Goal: Task Accomplishment & Management: Manage account settings

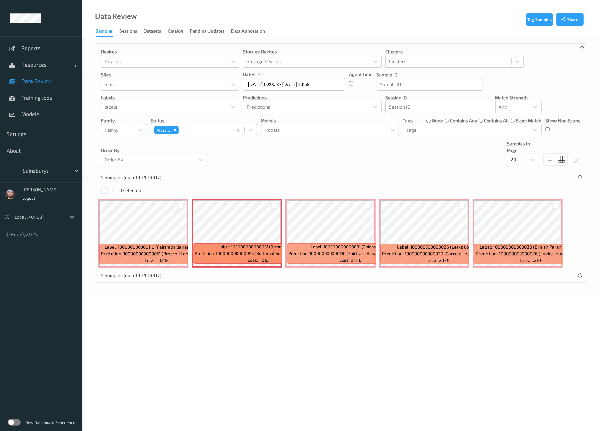
click at [102, 190] on div at bounding box center [104, 191] width 6 height 6
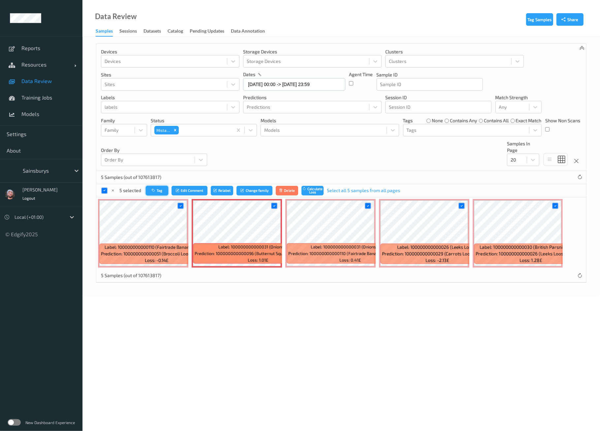
click at [153, 190] on icon "button" at bounding box center [154, 191] width 5 height 4
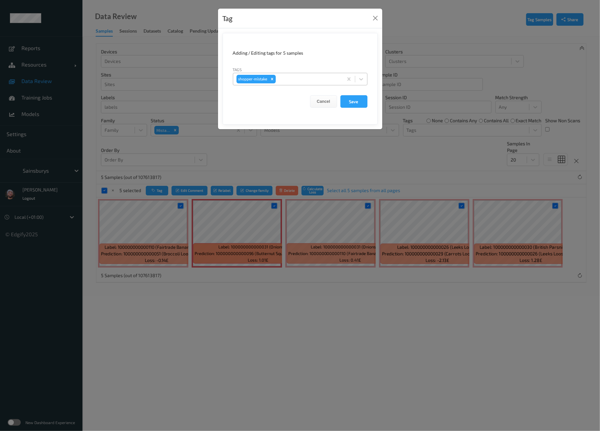
click at [317, 78] on div at bounding box center [308, 79] width 63 height 8
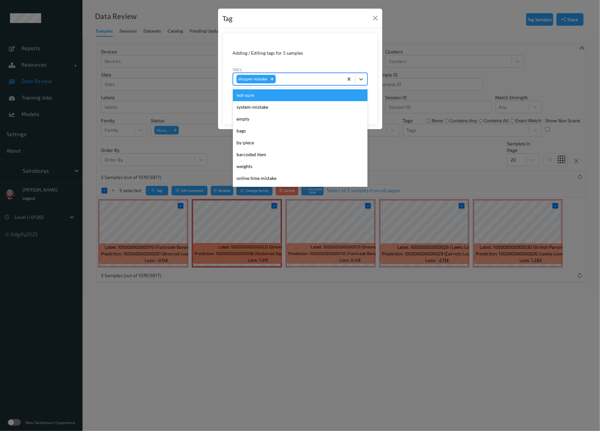
click at [389, 84] on div "Tag Adding / Editing tags for 5 samples Tags option not-sure focused, 1 of 73. …" at bounding box center [300, 215] width 600 height 431
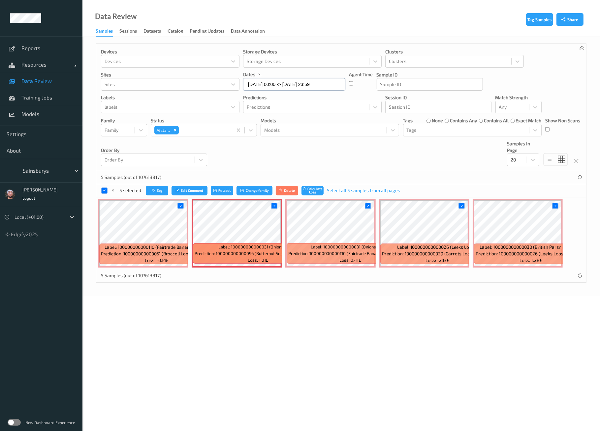
click at [307, 82] on input "[DATE] 00:00 -> [DATE] 23:59" at bounding box center [294, 84] width 102 height 13
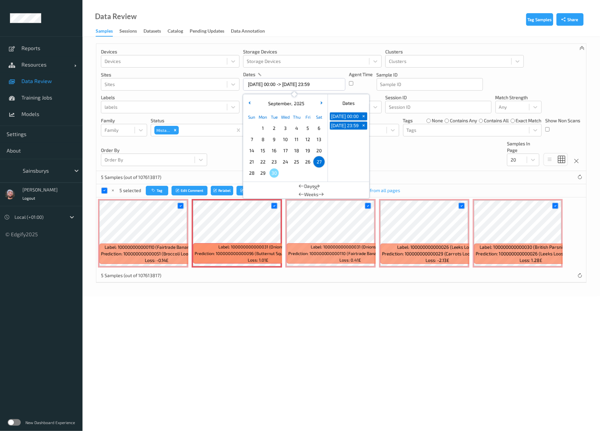
click at [302, 163] on div "26" at bounding box center [307, 161] width 11 height 11
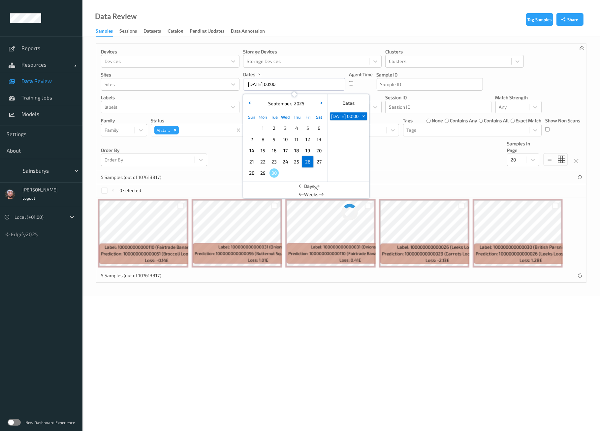
click at [306, 163] on span "26" at bounding box center [307, 161] width 9 height 9
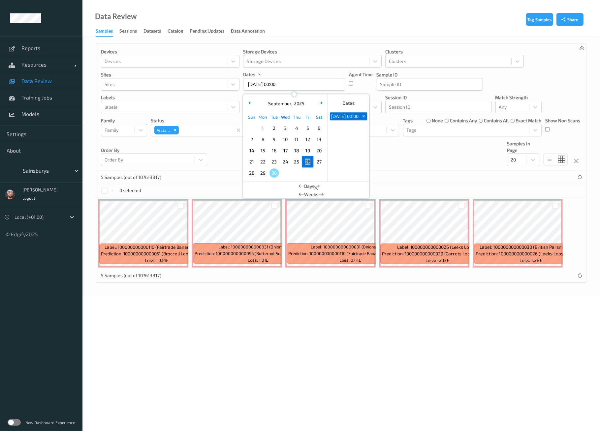
click at [308, 163] on span "26" at bounding box center [307, 161] width 9 height 9
type input "[DATE] 00:00 -> [DATE] 23:59"
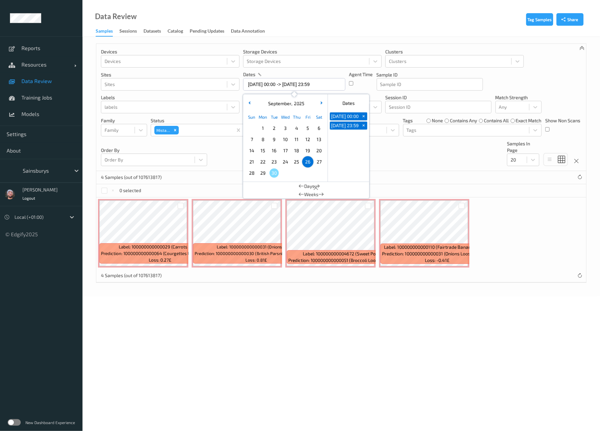
click at [241, 295] on body "Reports Resources Devices Clusters Sites Data Review Training Jobs Models Setti…" at bounding box center [300, 215] width 600 height 431
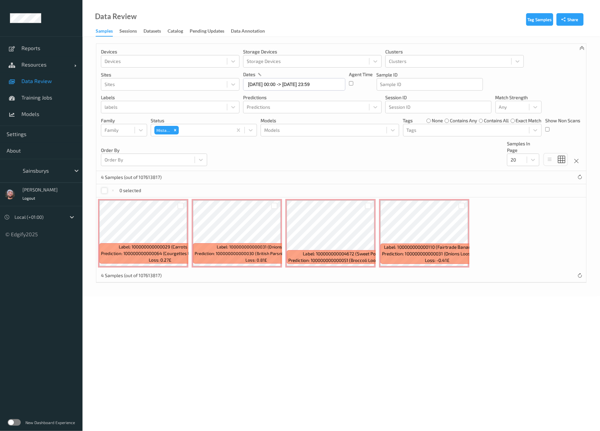
click at [104, 191] on div at bounding box center [104, 191] width 6 height 6
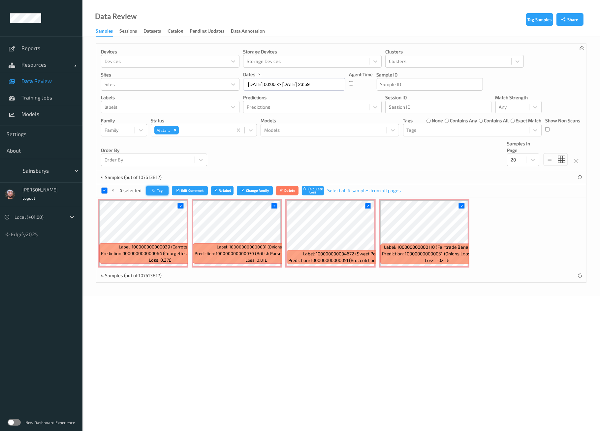
click at [161, 192] on button "Tag" at bounding box center [157, 191] width 22 height 10
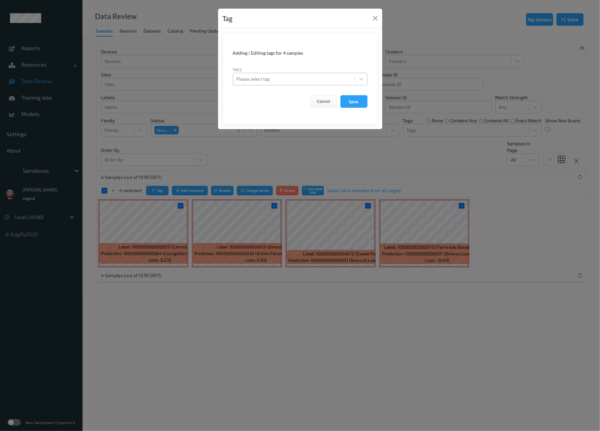
click at [298, 75] on div at bounding box center [293, 79] width 115 height 8
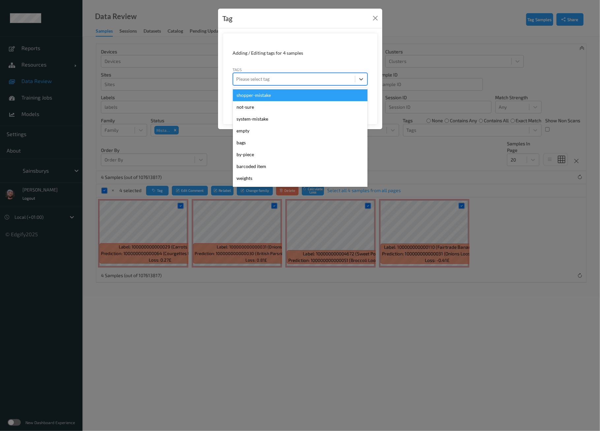
drag, startPoint x: 272, startPoint y: 91, endPoint x: 338, endPoint y: 94, distance: 66.0
click at [272, 92] on div "shopper-mistake" at bounding box center [300, 95] width 134 height 12
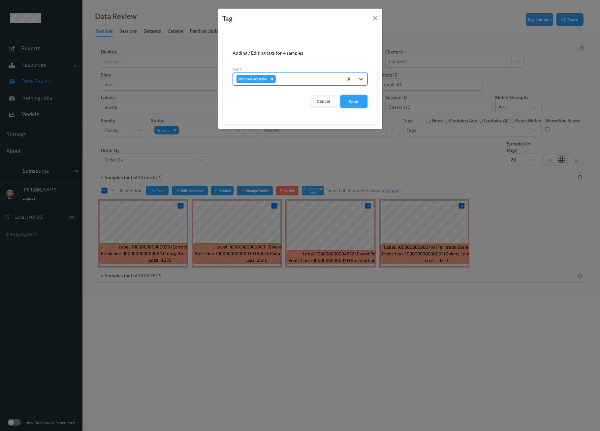
click at [350, 98] on button "Save" at bounding box center [353, 101] width 27 height 13
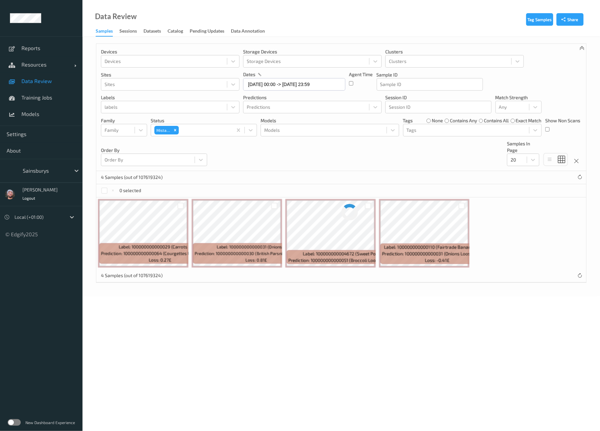
drag, startPoint x: 176, startPoint y: 330, endPoint x: 227, endPoint y: 259, distance: 87.5
click at [176, 330] on body "Reports Resources Devices Clusters Sites Data Review Training Jobs Models Setti…" at bounding box center [300, 215] width 600 height 431
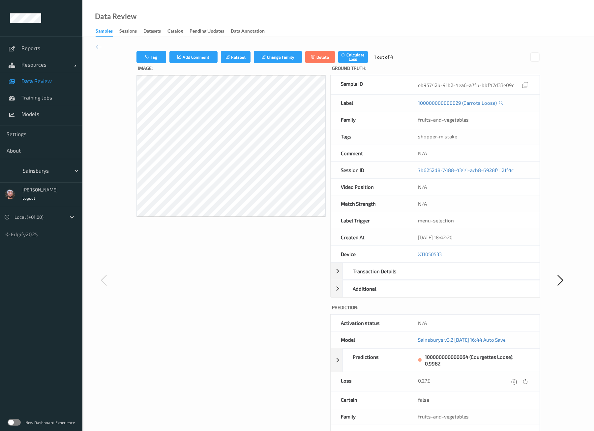
click at [104, 45] on div "Tag Add Comment Relabel Change family Delete Calculate Loss 1 out of 4 Image: G…" at bounding box center [338, 280] width 512 height 486
click at [98, 47] on icon at bounding box center [99, 46] width 6 height 7
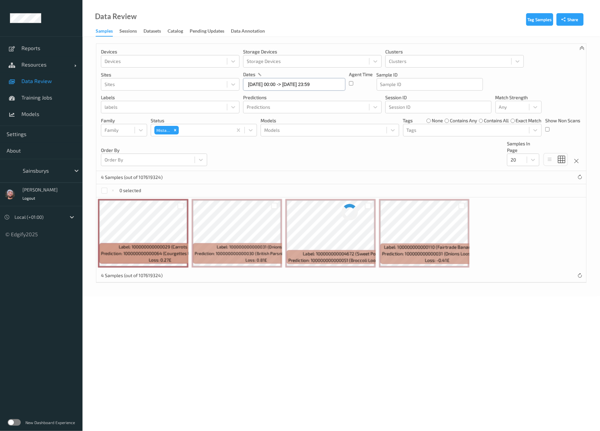
click at [293, 82] on input "[DATE] 00:00 -> [DATE] 23:59" at bounding box center [294, 84] width 102 height 13
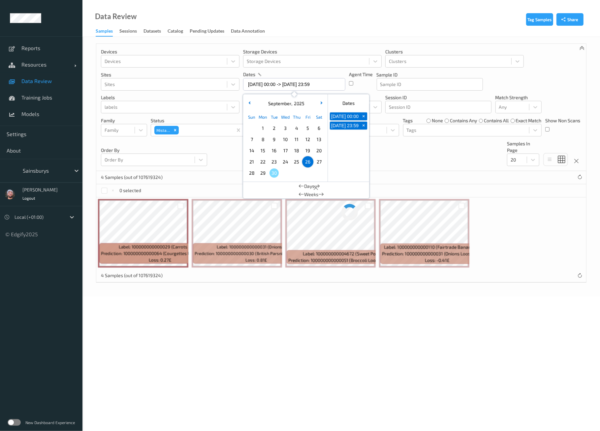
click at [299, 163] on span "25" at bounding box center [296, 161] width 9 height 9
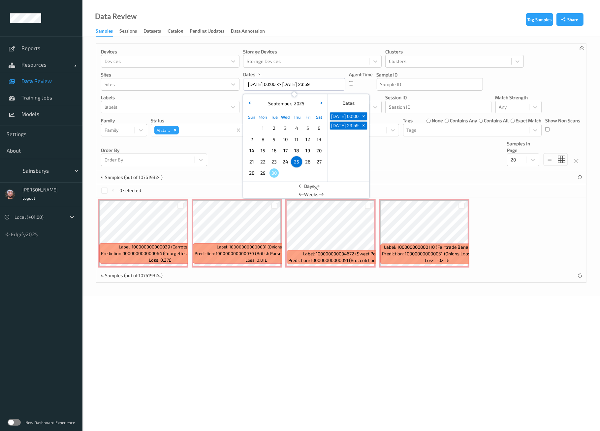
click at [392, 159] on div "Devices Devices Storage Devices Storage Devices Clusters Clusters Sites Sites d…" at bounding box center [340, 107] width 489 height 127
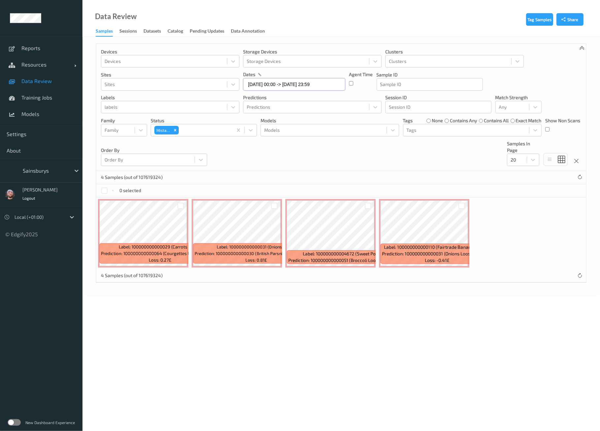
click at [297, 88] on input "[DATE] 00:00 -> [DATE] 23:59" at bounding box center [294, 84] width 102 height 13
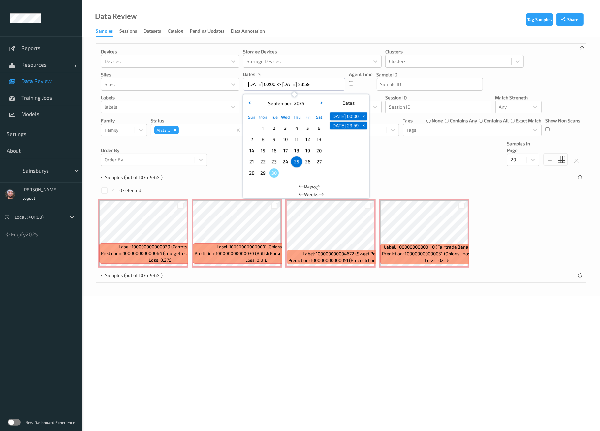
click at [286, 161] on span "24" at bounding box center [284, 161] width 9 height 9
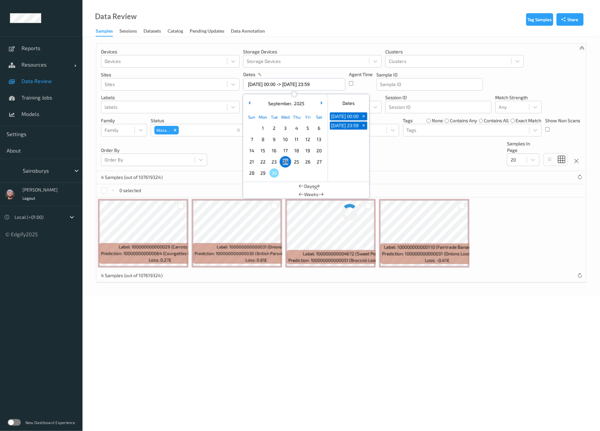
click at [296, 162] on span "25" at bounding box center [296, 161] width 9 height 9
click at [405, 159] on div "Devices Devices Storage Devices Storage Devices Clusters Clusters Sites Sites d…" at bounding box center [340, 107] width 489 height 127
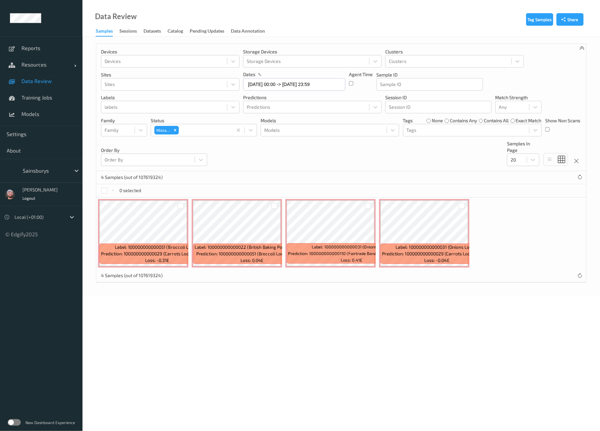
click at [105, 186] on div "0 selected" at bounding box center [340, 190] width 489 height 13
drag, startPoint x: 103, startPoint y: 190, endPoint x: 124, endPoint y: 191, distance: 20.8
click at [103, 190] on div at bounding box center [104, 191] width 6 height 6
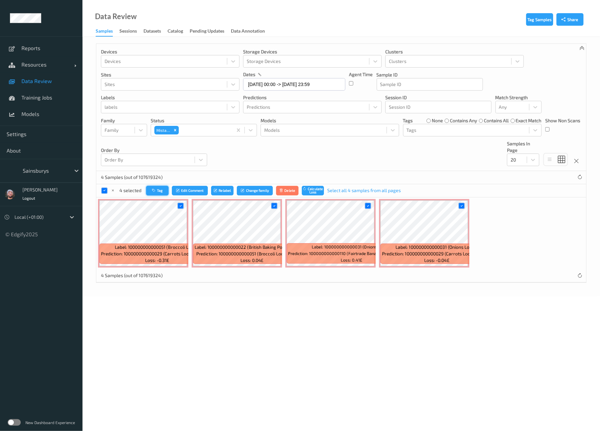
click at [157, 189] on button "Tag" at bounding box center [157, 191] width 22 height 10
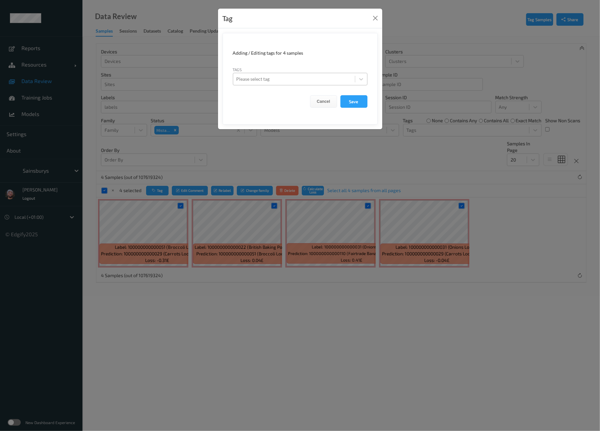
click at [275, 83] on div "Please select tag" at bounding box center [294, 79] width 122 height 11
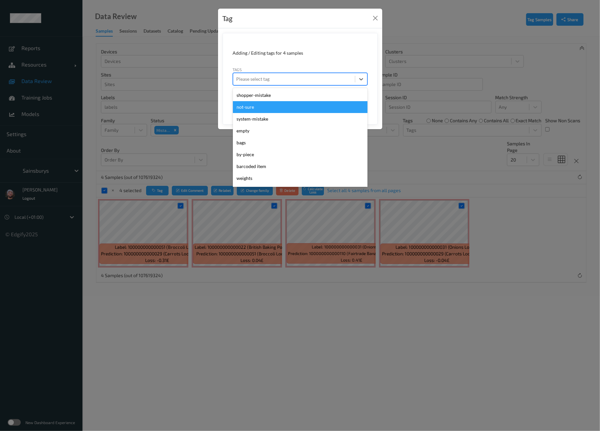
click at [270, 99] on div "shopper-mistake" at bounding box center [300, 95] width 134 height 12
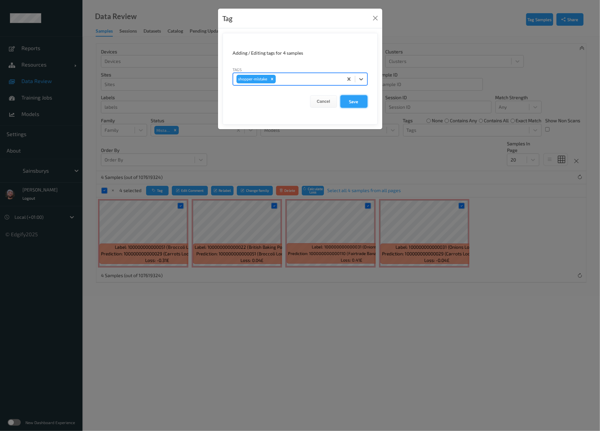
click at [345, 100] on button "Save" at bounding box center [353, 101] width 27 height 13
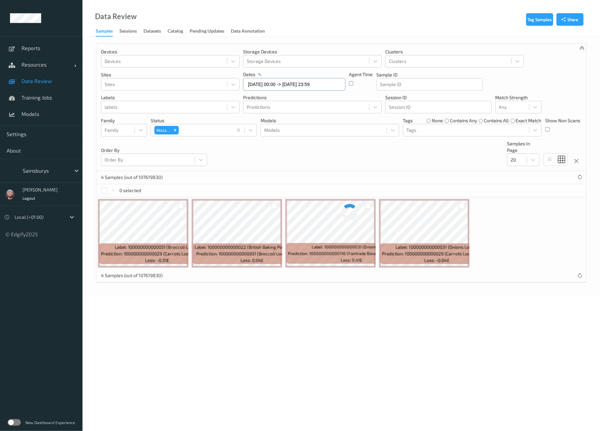
click at [280, 84] on input "[DATE] 00:00 -> [DATE] 23:59" at bounding box center [294, 84] width 102 height 13
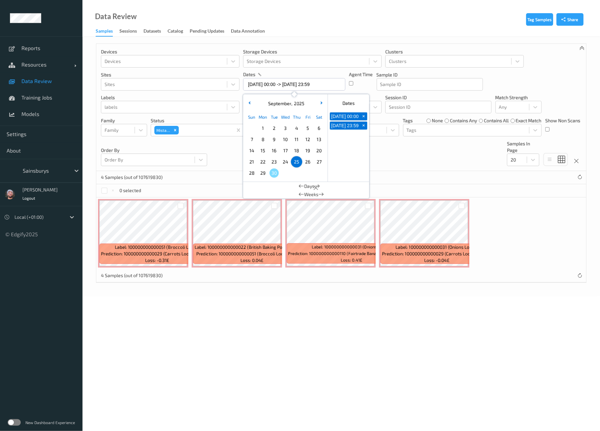
click at [283, 161] on span "24" at bounding box center [284, 161] width 9 height 9
type input "[DATE] 00:00 -> [DATE] 23:59"
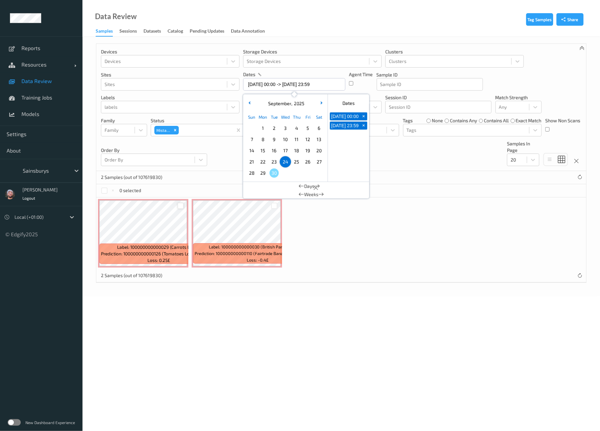
click at [182, 203] on div at bounding box center [180, 206] width 6 height 6
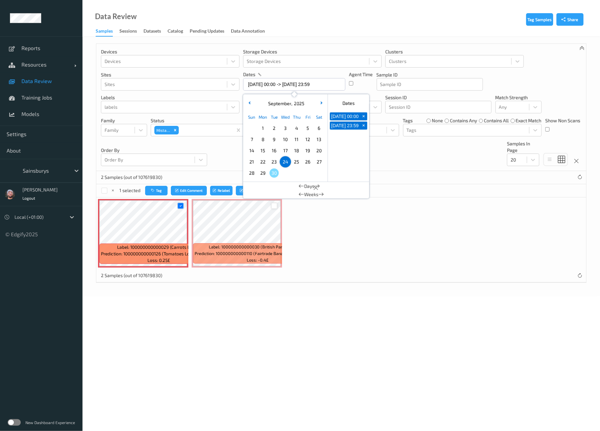
click at [275, 206] on div at bounding box center [274, 206] width 6 height 6
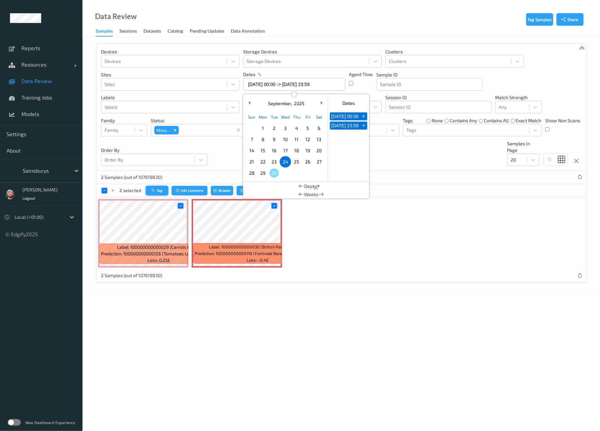
click at [162, 189] on button "Tag" at bounding box center [157, 191] width 22 height 10
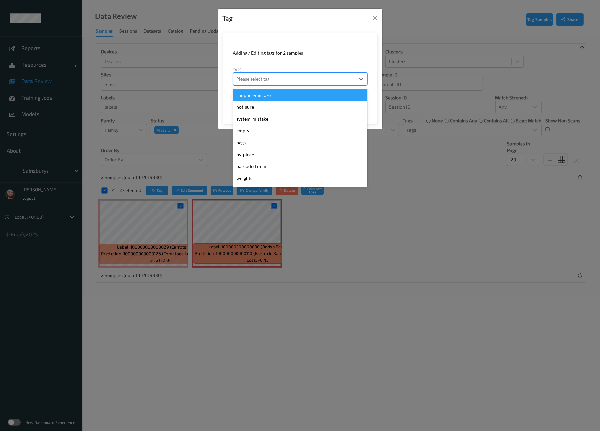
click at [260, 74] on div "Please select tag" at bounding box center [294, 79] width 122 height 11
click at [272, 97] on div "shopper-mistake" at bounding box center [300, 95] width 134 height 12
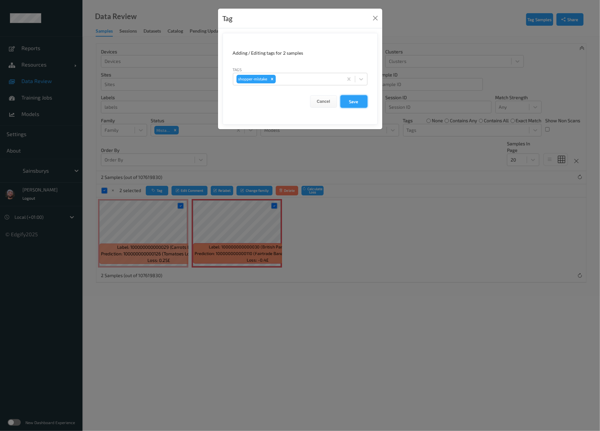
click at [346, 97] on button "Save" at bounding box center [353, 101] width 27 height 13
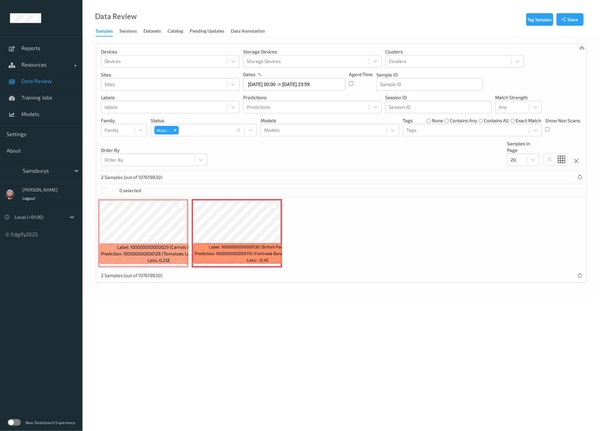
drag, startPoint x: 350, startPoint y: 210, endPoint x: 296, endPoint y: 213, distance: 54.8
click at [350, 210] on div "Label: 100000000000029 (Carrots Loose) Prediction: 100000000000126 (Tomatoes Lo…" at bounding box center [340, 233] width 489 height 72
click at [180, 207] on div at bounding box center [180, 206] width 6 height 6
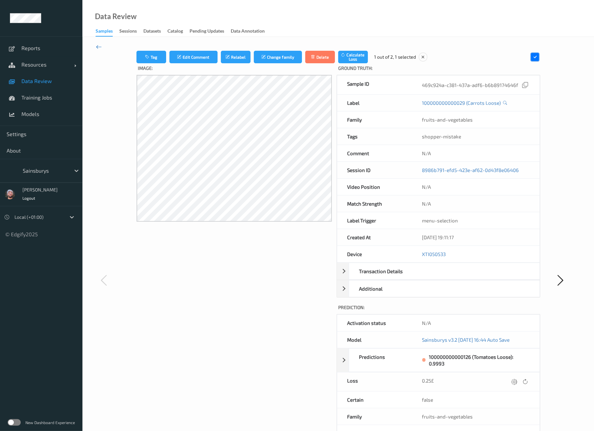
click at [98, 45] on icon at bounding box center [99, 46] width 6 height 7
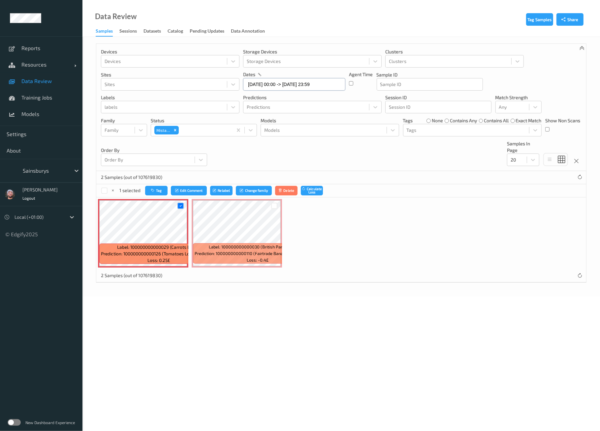
click at [286, 83] on input "[DATE] 00:00 -> [DATE] 23:59" at bounding box center [294, 84] width 102 height 13
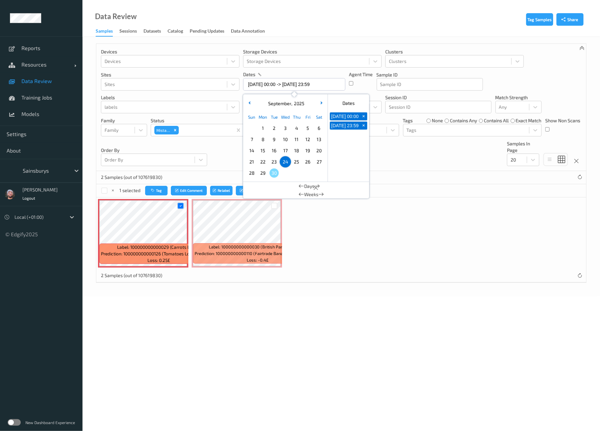
click at [274, 162] on span "23" at bounding box center [273, 161] width 9 height 9
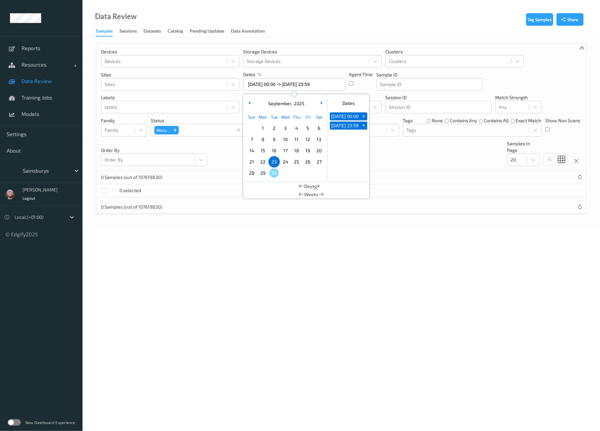
click at [379, 245] on body "Reports Resources Devices Clusters Sites Data Review Training Jobs Models Setti…" at bounding box center [300, 215] width 600 height 431
click at [281, 85] on input "[DATE] 00:00 -> [DATE] 23:59" at bounding box center [294, 84] width 102 height 13
click at [263, 161] on span "22" at bounding box center [262, 161] width 9 height 9
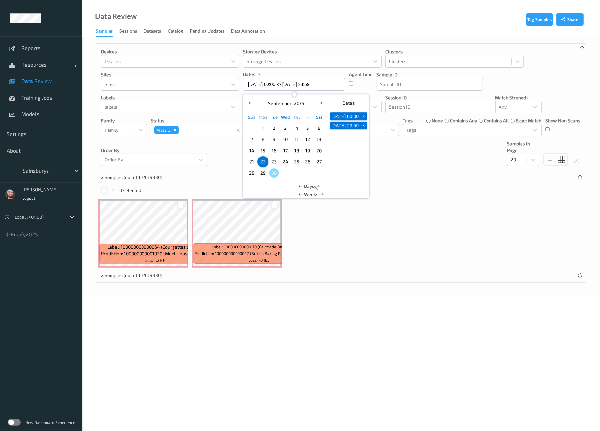
click at [181, 205] on div at bounding box center [180, 206] width 6 height 6
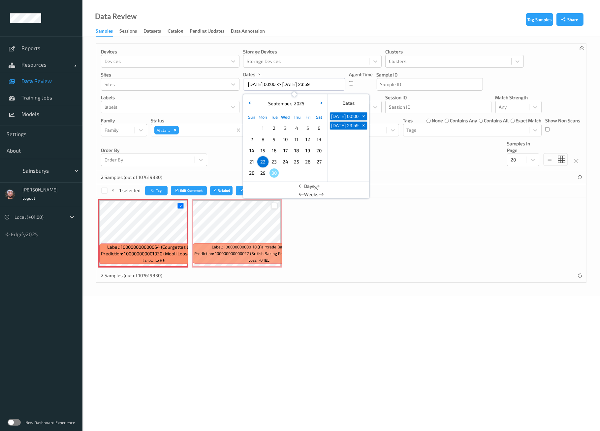
click at [275, 203] on div at bounding box center [274, 206] width 6 height 6
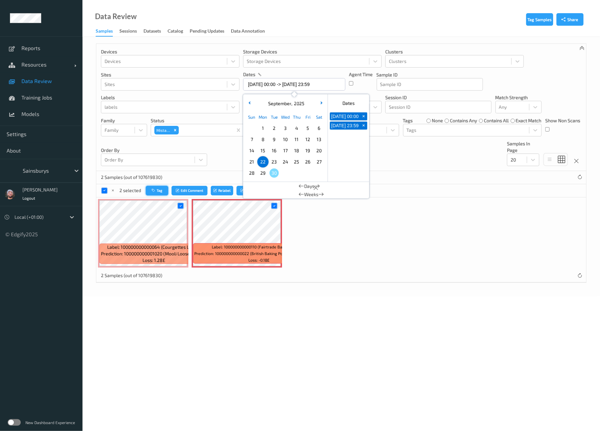
click at [153, 189] on icon "button" at bounding box center [154, 191] width 5 height 4
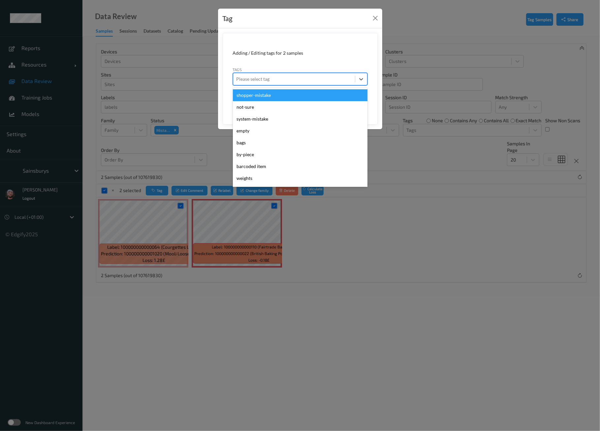
click at [265, 75] on div at bounding box center [293, 79] width 115 height 8
click at [265, 91] on div "shopper-mistake" at bounding box center [300, 95] width 134 height 12
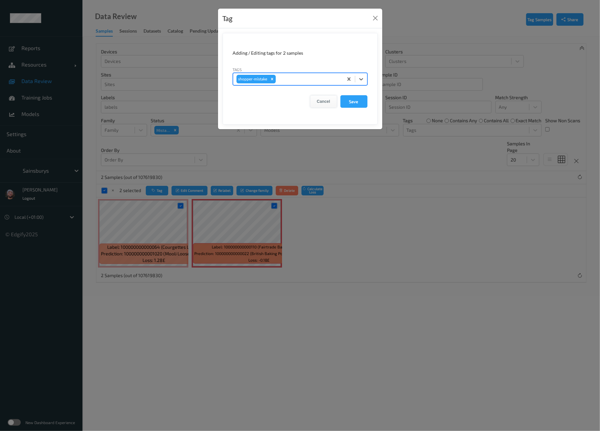
click at [322, 102] on button "Cancel" at bounding box center [323, 101] width 27 height 13
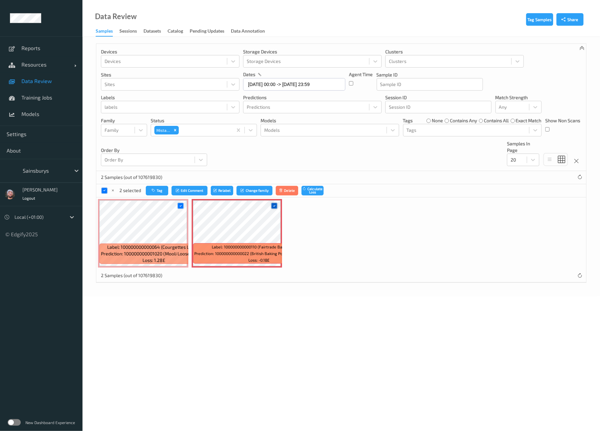
click at [272, 206] on icon at bounding box center [274, 206] width 4 height 4
click at [154, 189] on icon "button" at bounding box center [153, 191] width 5 height 4
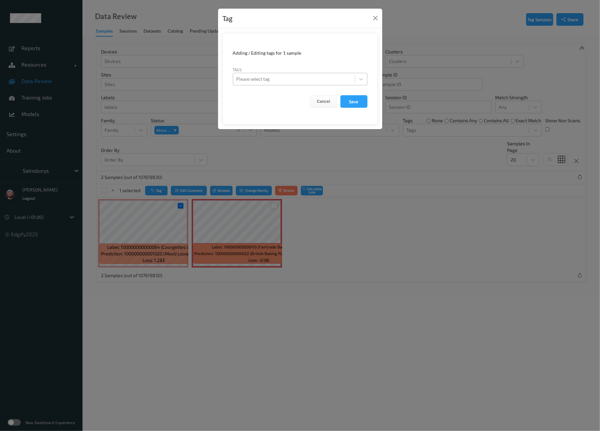
click at [321, 76] on div at bounding box center [293, 79] width 115 height 8
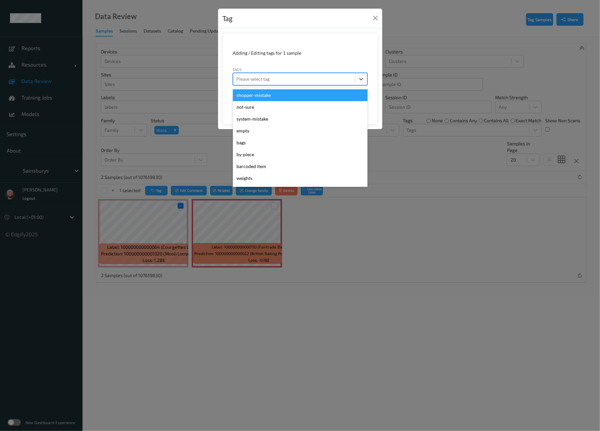
click at [265, 95] on div "shopper-mistake" at bounding box center [300, 95] width 134 height 12
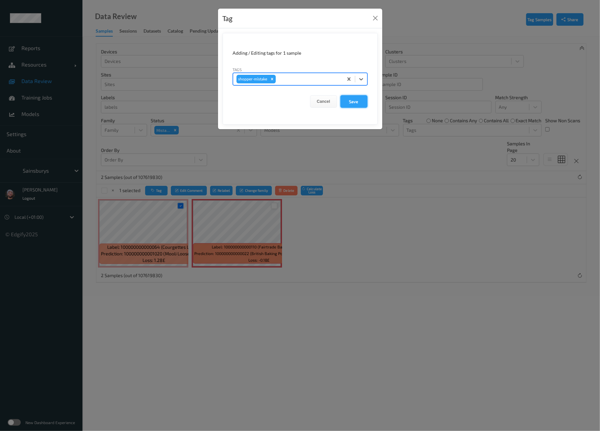
click at [347, 99] on button "Save" at bounding box center [353, 101] width 27 height 13
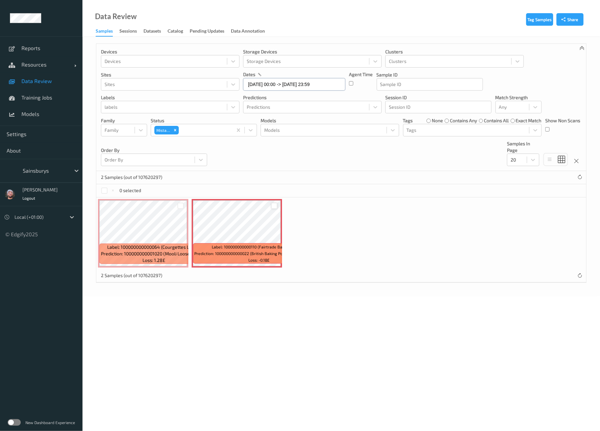
click at [275, 89] on input "[DATE] 00:00 -> [DATE] 23:59" at bounding box center [294, 84] width 102 height 13
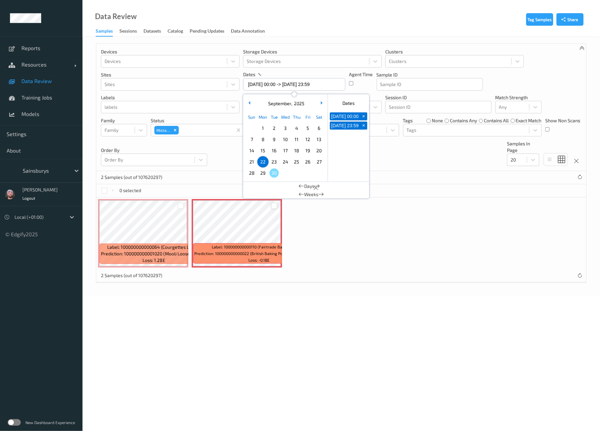
click at [251, 162] on span "21" at bounding box center [251, 161] width 9 height 9
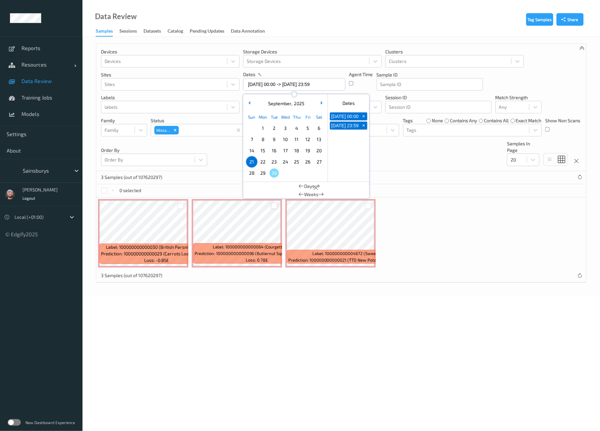
click at [275, 207] on div at bounding box center [274, 206] width 6 height 6
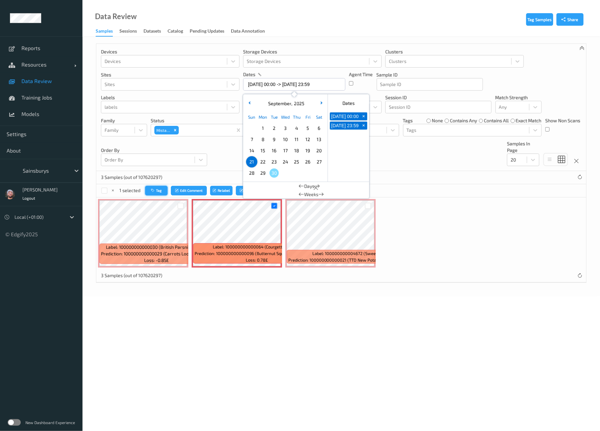
click at [156, 189] on button "Tag" at bounding box center [156, 191] width 22 height 10
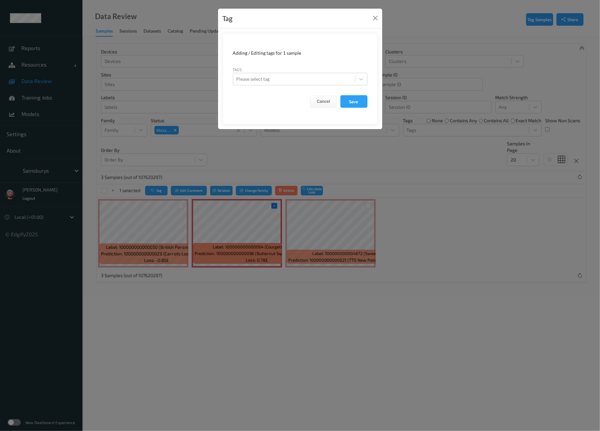
click at [262, 86] on form "Adding / Editing tags for 1 sample Tags Please select tag Cancel Save" at bounding box center [299, 79] width 155 height 92
click at [265, 83] on div "Please select tag" at bounding box center [294, 79] width 122 height 11
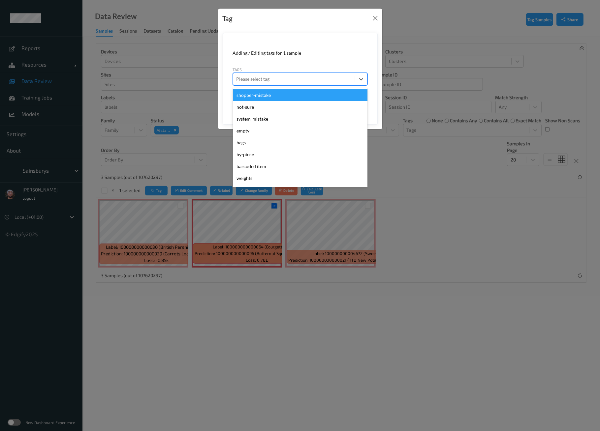
click at [262, 92] on div "shopper-mistake" at bounding box center [300, 95] width 134 height 12
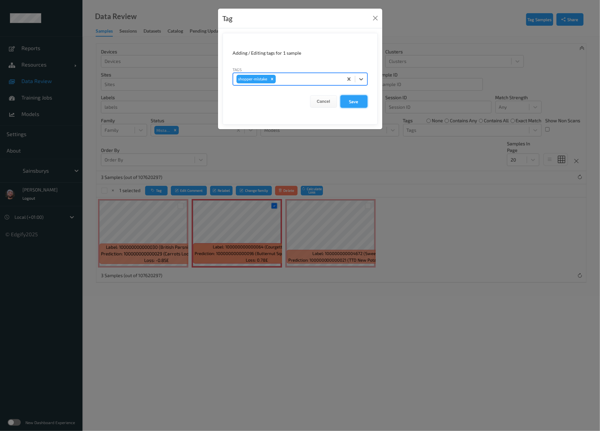
click at [344, 98] on button "Save" at bounding box center [353, 101] width 27 height 13
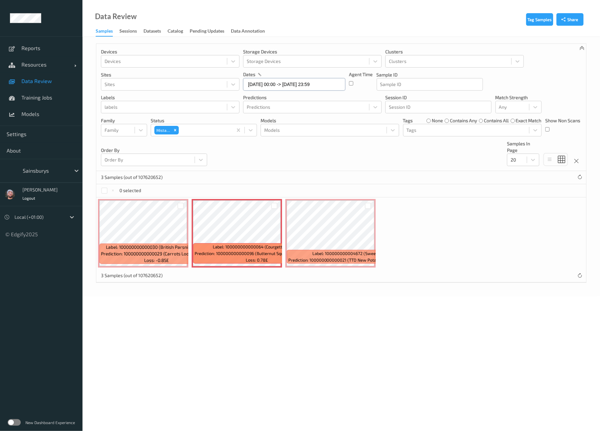
click at [287, 87] on input "[DATE] 00:00 -> [DATE] 23:59" at bounding box center [294, 84] width 102 height 13
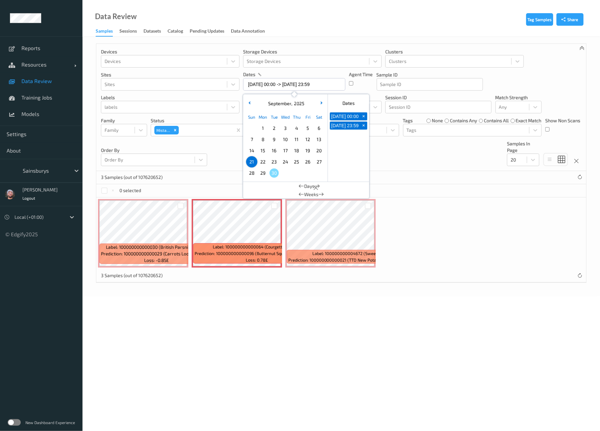
click at [320, 148] on span "20" at bounding box center [318, 150] width 9 height 9
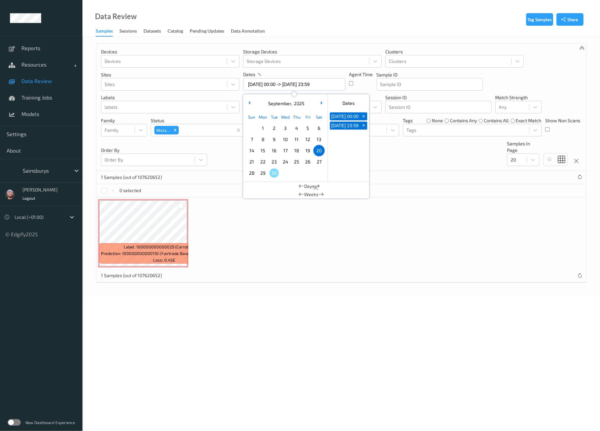
click at [221, 241] on div "Label: 100000000000029 (Carrots Loose) Prediction: 100000000000110 (Fairtrade B…" at bounding box center [340, 233] width 489 height 72
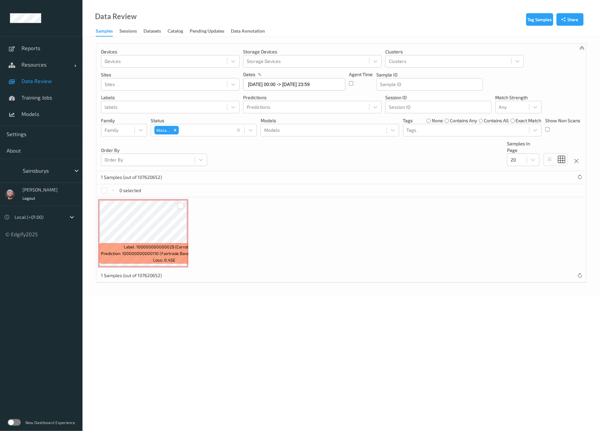
click at [182, 204] on div at bounding box center [180, 206] width 6 height 6
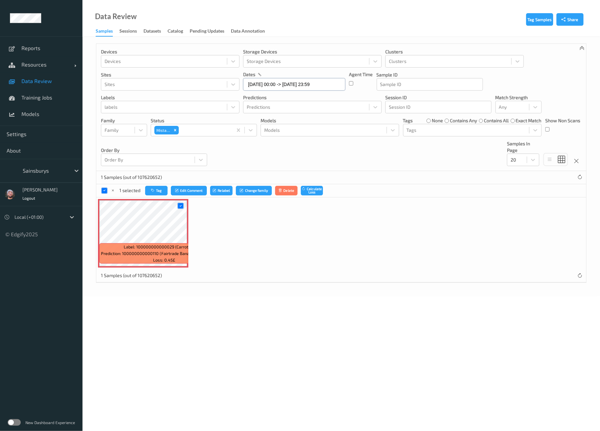
click at [266, 87] on input "[DATE] 00:00 -> [DATE] 23:59" at bounding box center [294, 84] width 102 height 13
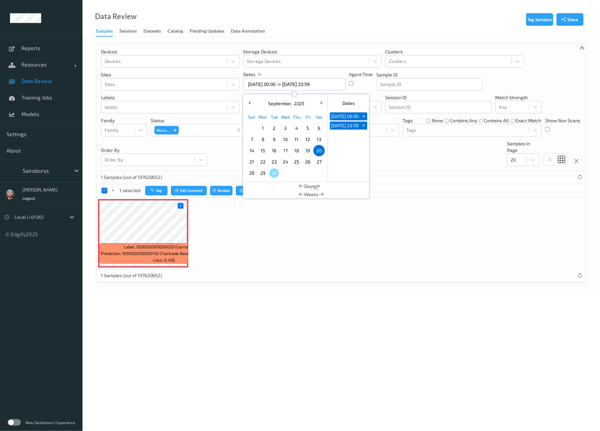
click at [308, 150] on span "19" at bounding box center [307, 150] width 9 height 9
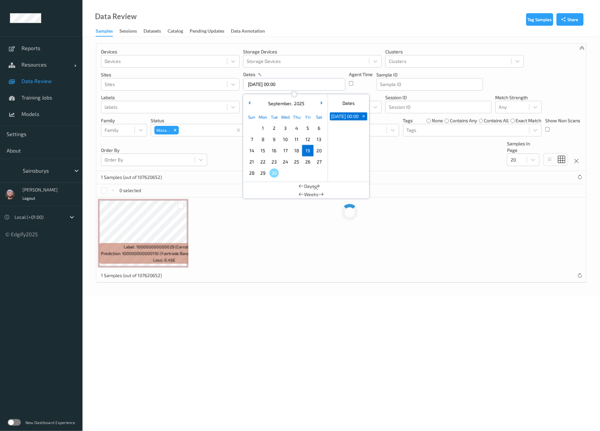
click at [308, 150] on span "19" at bounding box center [307, 150] width 9 height 9
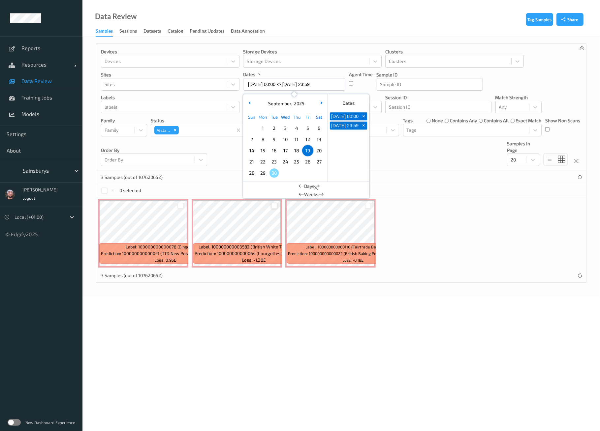
click at [273, 208] on div at bounding box center [274, 206] width 6 height 6
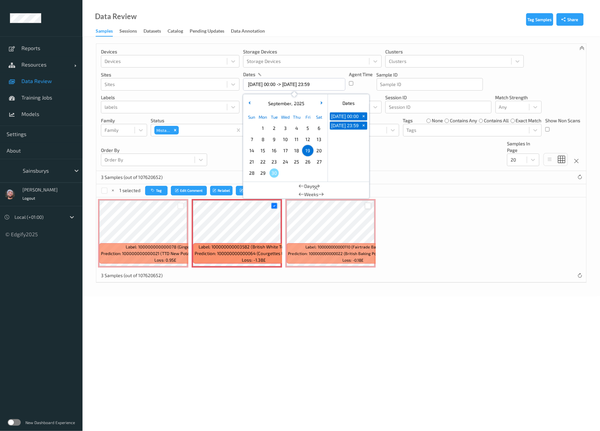
click at [368, 203] on div at bounding box center [368, 206] width 6 height 6
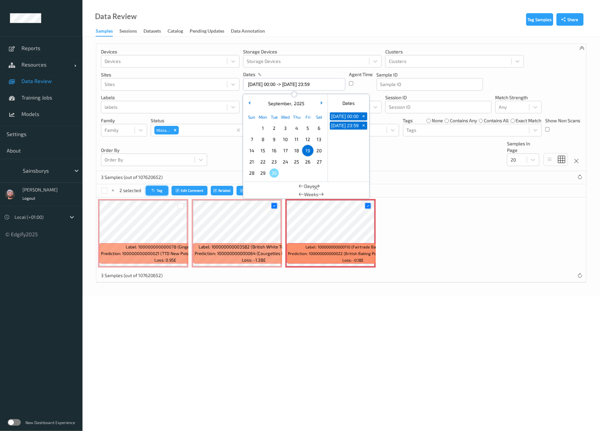
click at [158, 188] on button "Tag" at bounding box center [157, 191] width 22 height 10
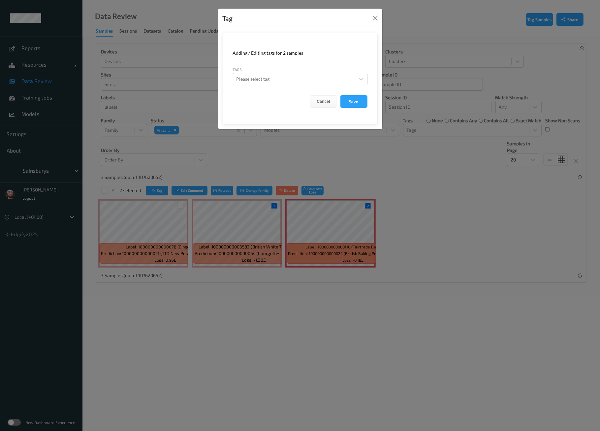
click at [266, 76] on div at bounding box center [293, 79] width 115 height 8
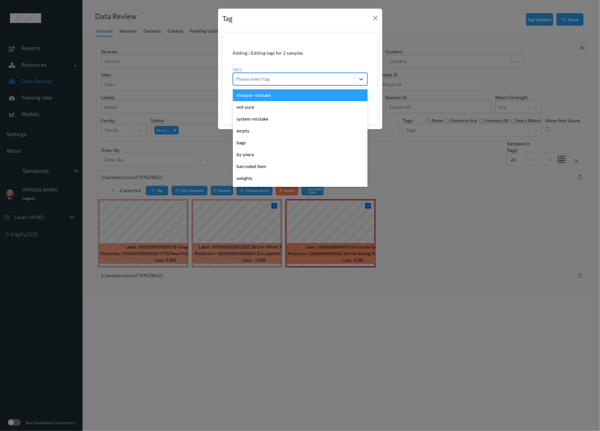
click at [264, 97] on div "shopper-mistake" at bounding box center [300, 95] width 134 height 12
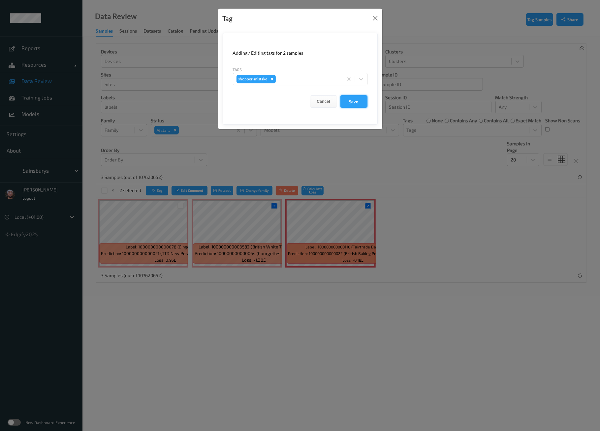
click at [346, 102] on button "Save" at bounding box center [353, 101] width 27 height 13
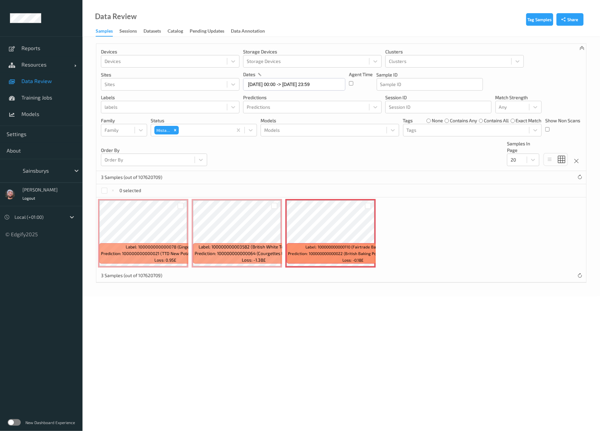
click at [252, 154] on div "Devices Devices Storage Devices Storage Devices Clusters Clusters Sites Sites d…" at bounding box center [340, 107] width 489 height 127
click at [268, 87] on input "[DATE] 00:00 -> [DATE] 23:59" at bounding box center [294, 84] width 102 height 13
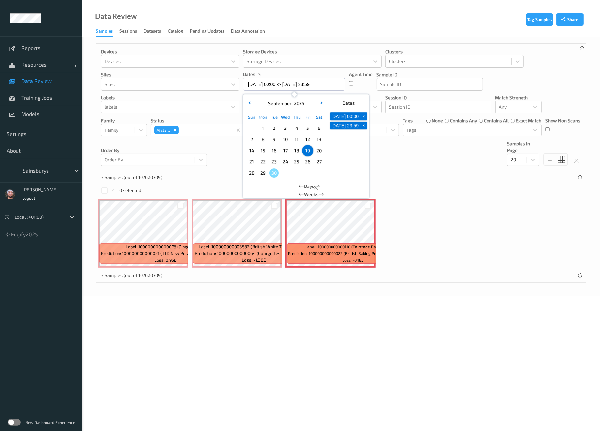
click at [293, 150] on span "18" at bounding box center [296, 150] width 9 height 9
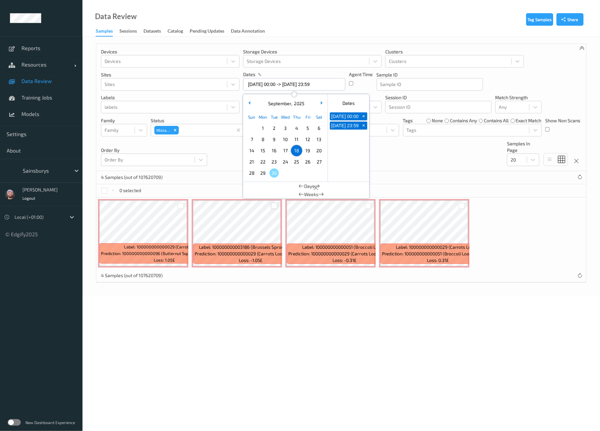
click at [276, 206] on div at bounding box center [274, 206] width 6 height 6
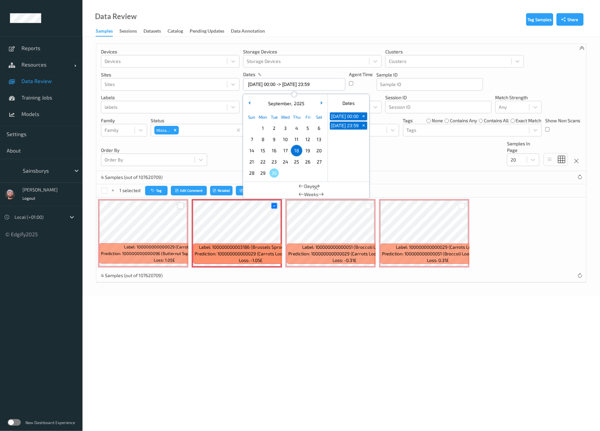
click at [181, 206] on div at bounding box center [180, 206] width 6 height 6
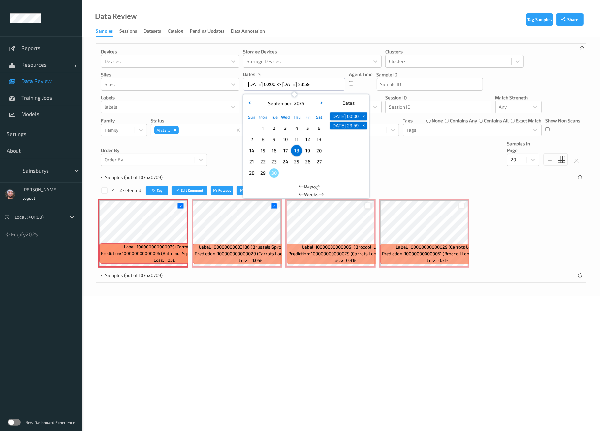
click at [365, 205] on div at bounding box center [368, 206] width 6 height 6
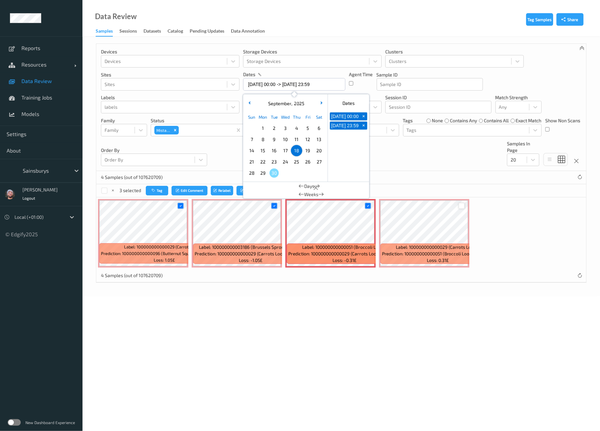
click at [462, 207] on div at bounding box center [461, 206] width 6 height 6
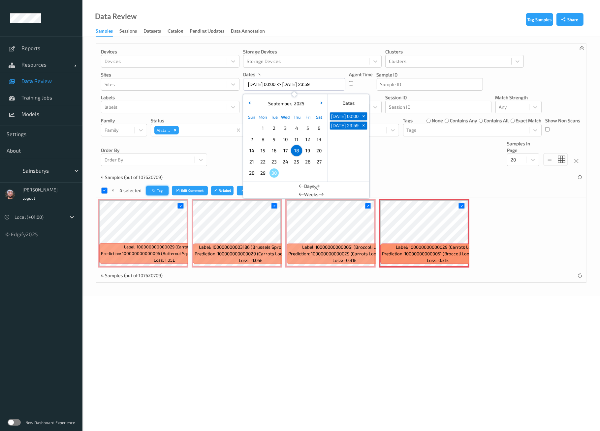
click at [162, 191] on button "Tag" at bounding box center [157, 191] width 22 height 10
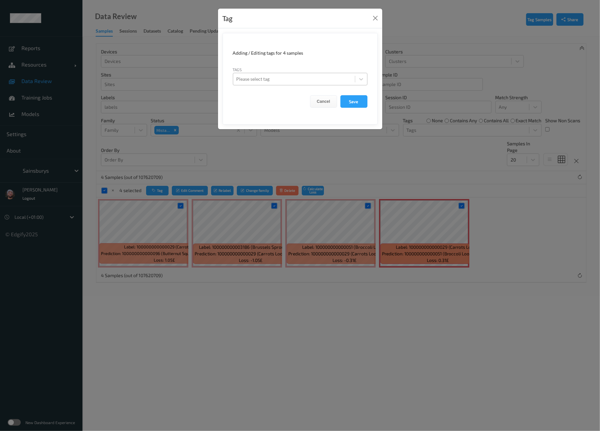
click at [281, 78] on div at bounding box center [293, 79] width 115 height 8
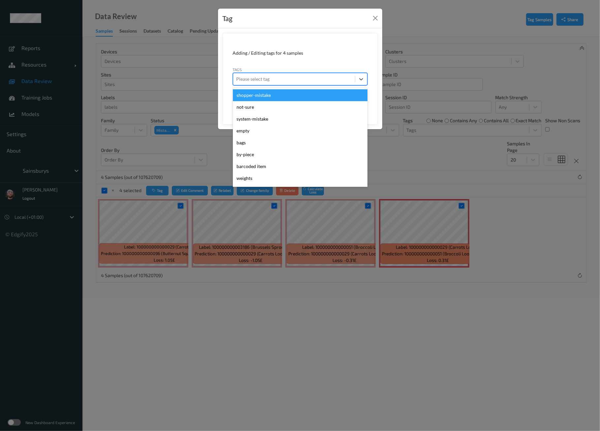
click at [272, 93] on div "shopper-mistake" at bounding box center [300, 95] width 134 height 12
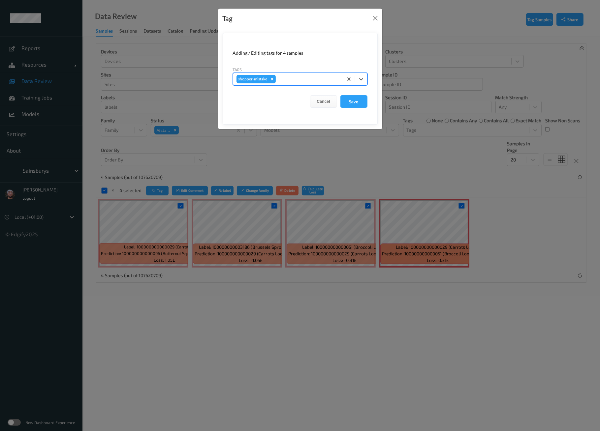
click at [316, 169] on div "Tag Adding / Editing tags for 4 samples Tags option shopper-mistake, selected. …" at bounding box center [300, 215] width 600 height 431
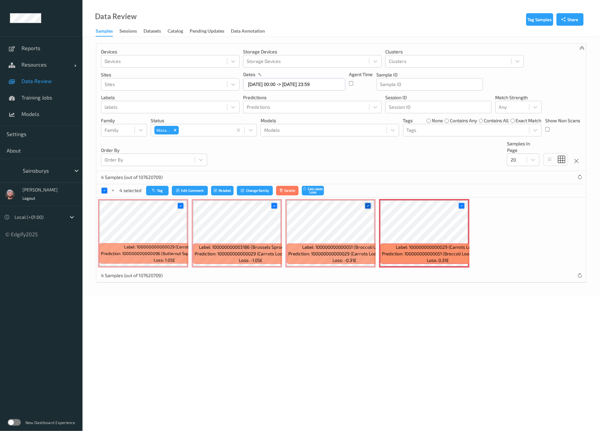
click at [366, 204] on icon at bounding box center [368, 206] width 4 height 4
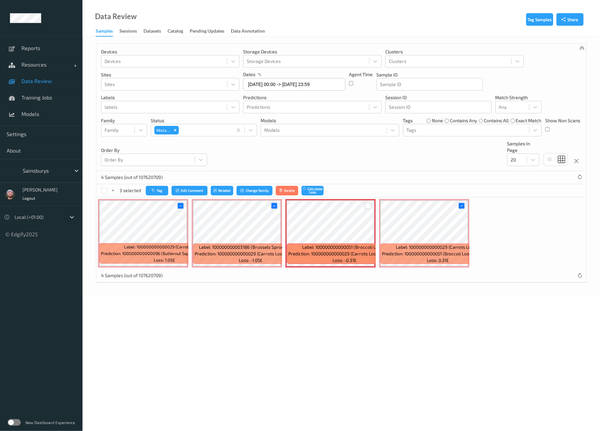
click at [456, 203] on div at bounding box center [461, 205] width 13 height 11
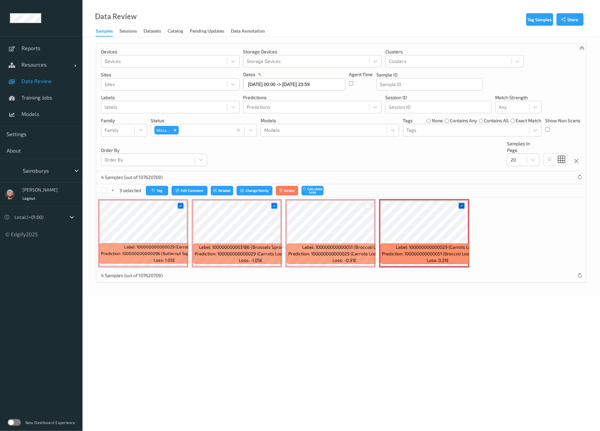
click at [461, 205] on icon at bounding box center [461, 206] width 4 height 4
click at [166, 193] on button "Tag" at bounding box center [157, 191] width 22 height 10
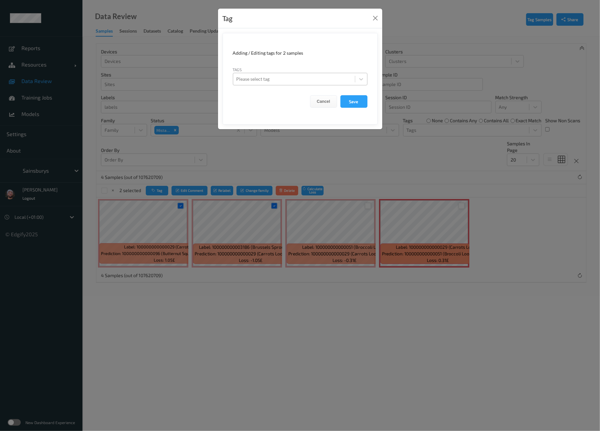
click at [272, 81] on div at bounding box center [293, 79] width 115 height 8
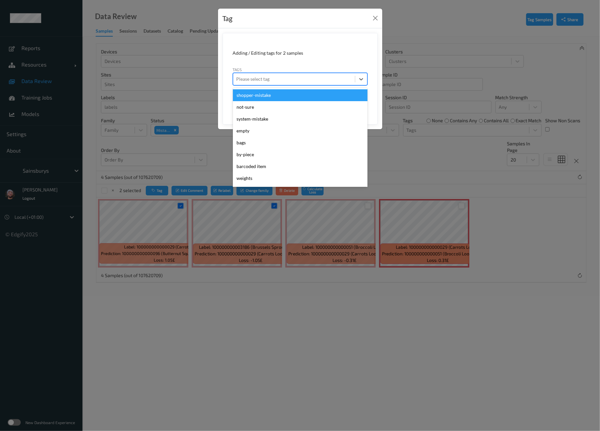
click at [270, 93] on div "shopper-mistake" at bounding box center [300, 95] width 134 height 12
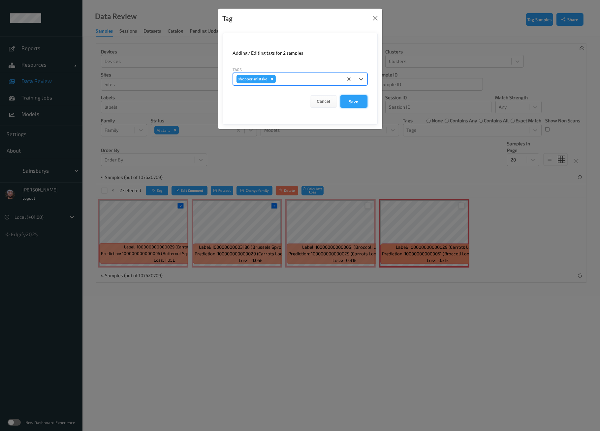
click at [347, 101] on button "Save" at bounding box center [353, 101] width 27 height 13
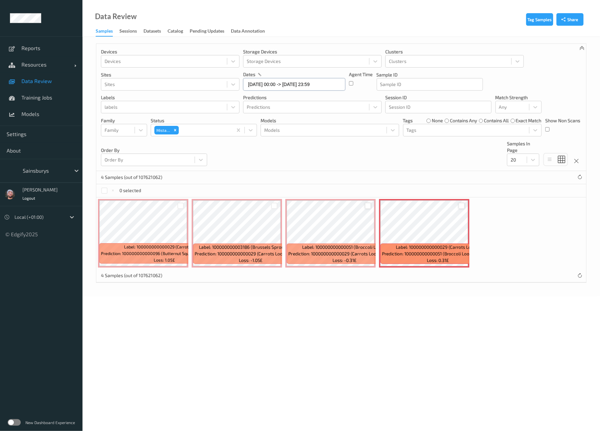
click at [280, 83] on input "[DATE] 00:00 -> [DATE] 23:59" at bounding box center [294, 84] width 102 height 13
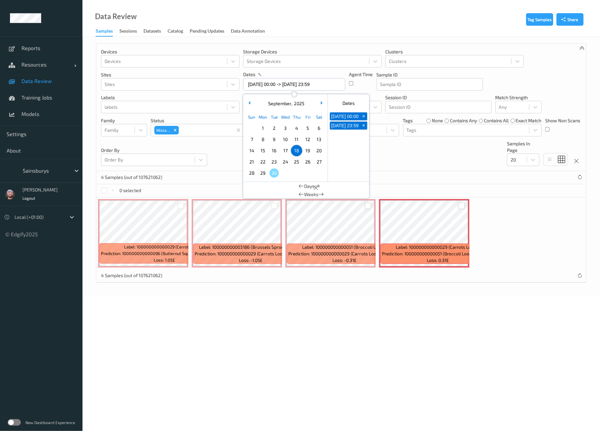
click at [286, 149] on span "17" at bounding box center [284, 150] width 9 height 9
type input "[DATE] 00:00 -> [DATE] 23:59"
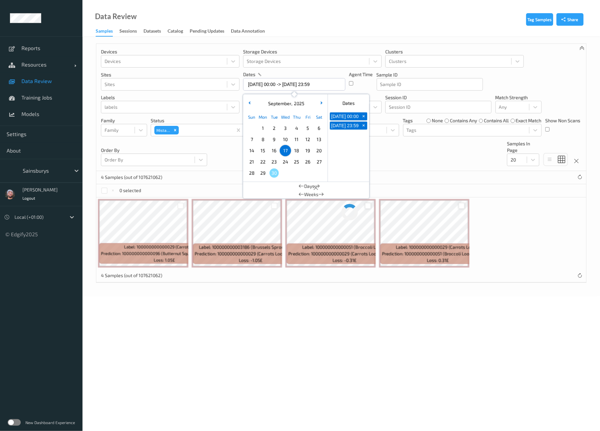
click at [418, 158] on div "Devices Devices Storage Devices Storage Devices Clusters Clusters Sites Sites d…" at bounding box center [340, 107] width 489 height 127
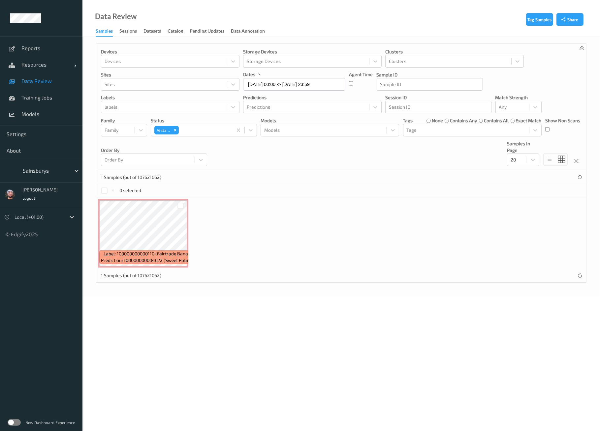
click at [268, 156] on div "Devices Devices Storage Devices Storage Devices Clusters Clusters Sites Sites d…" at bounding box center [340, 107] width 489 height 127
click at [294, 89] on input "[DATE] 00:00 -> [DATE] 23:59" at bounding box center [294, 84] width 102 height 13
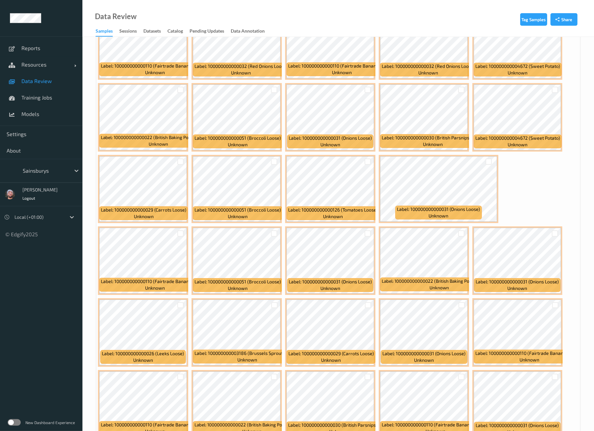
scroll to position [2454, 0]
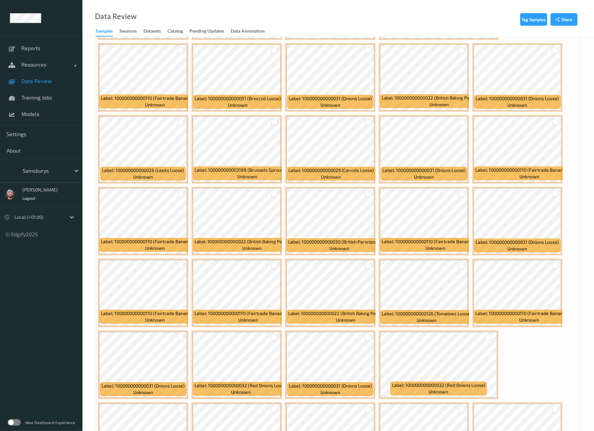
click at [275, 119] on div at bounding box center [274, 122] width 6 height 6
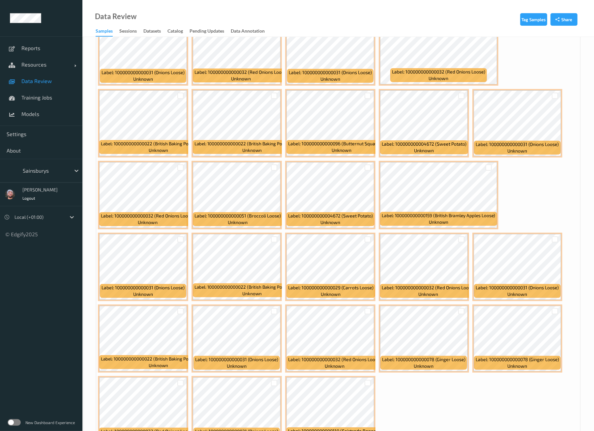
scroll to position [2802, 0]
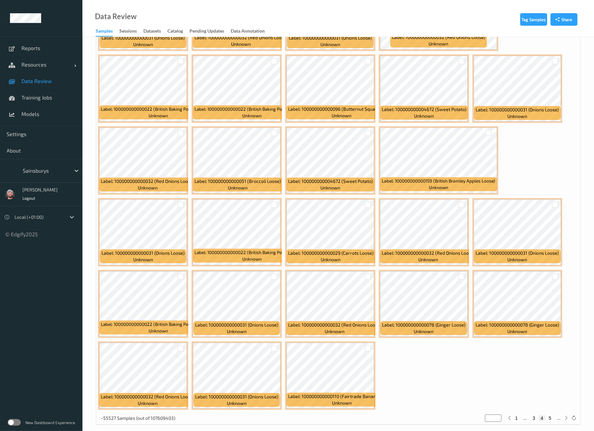
click at [551, 415] on button "5" at bounding box center [550, 418] width 7 height 6
type input "*"
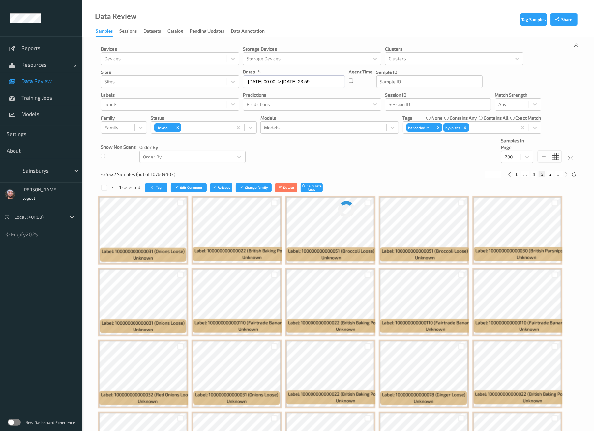
scroll to position [0, 0]
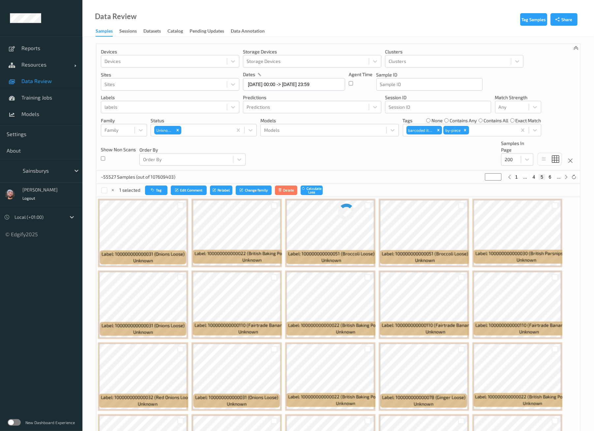
click at [380, 165] on div "Devices Devices Storage Devices Storage Devices Clusters Clusters Sites Sites d…" at bounding box center [338, 107] width 484 height 127
